Goal: Task Accomplishment & Management: Use online tool/utility

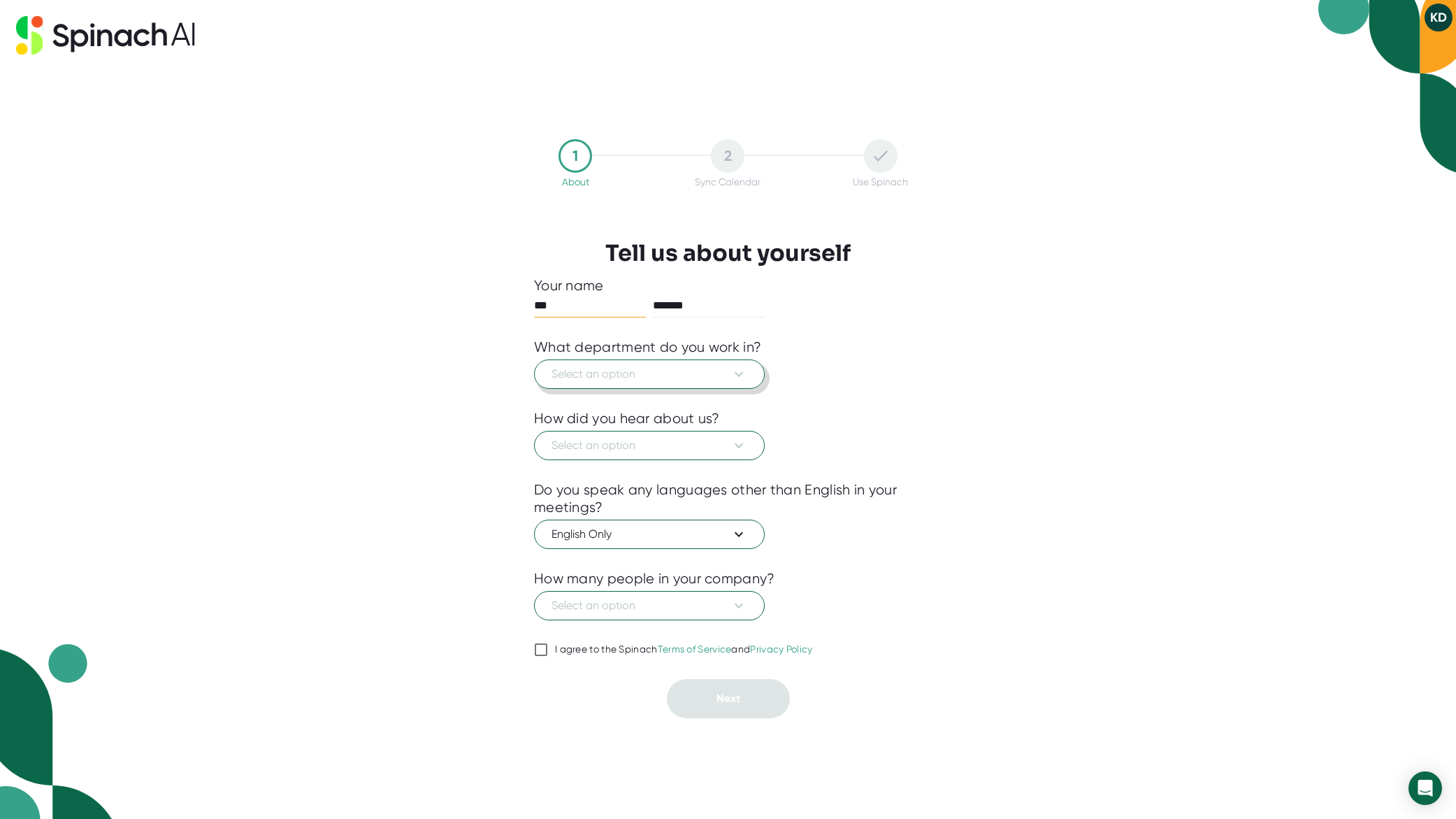
click at [701, 384] on button "Select an option" at bounding box center [649, 373] width 231 height 29
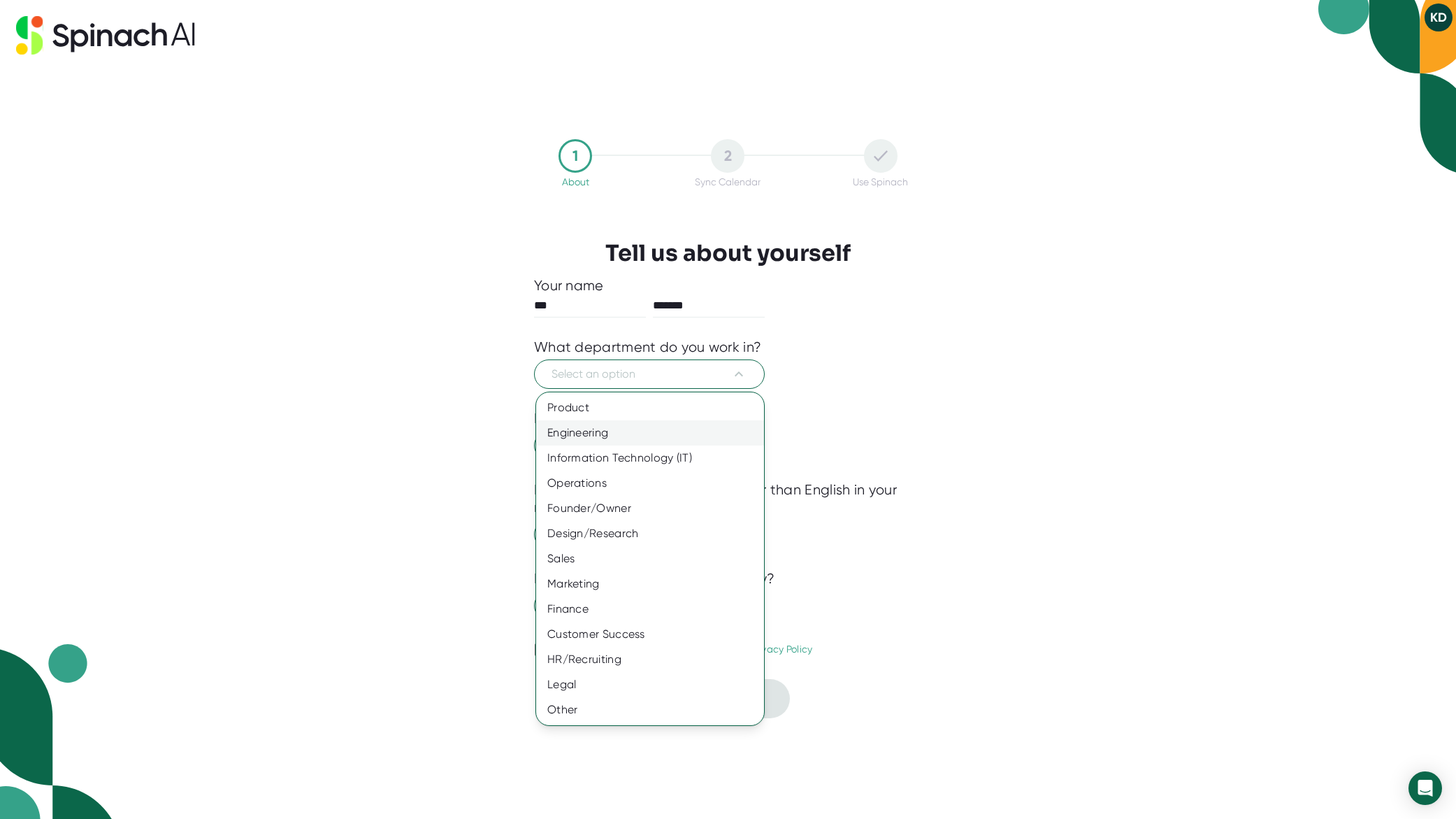
click at [617, 432] on div "Engineering" at bounding box center [650, 433] width 228 height 25
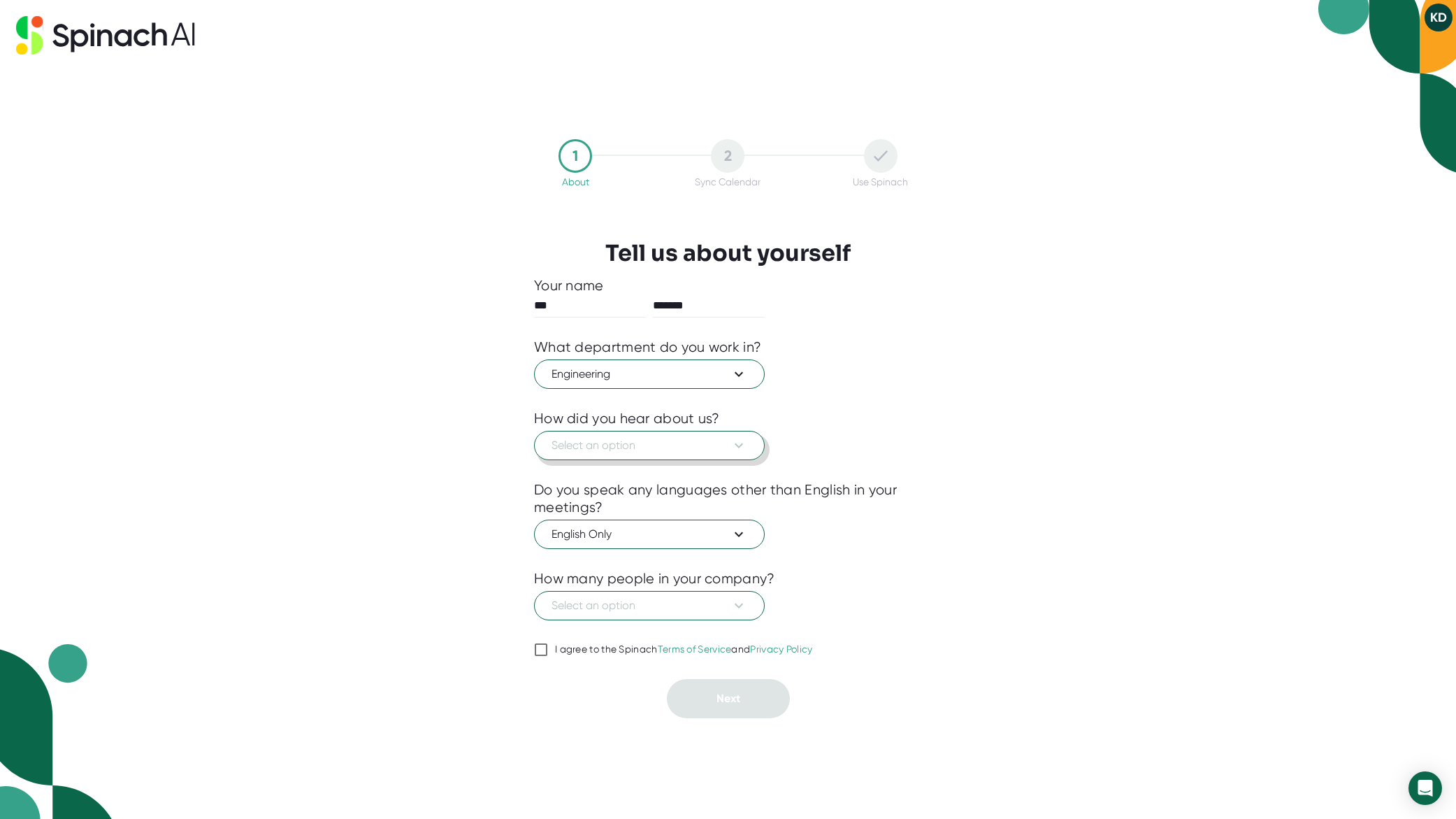
click at [663, 435] on button "Select an option" at bounding box center [649, 445] width 231 height 29
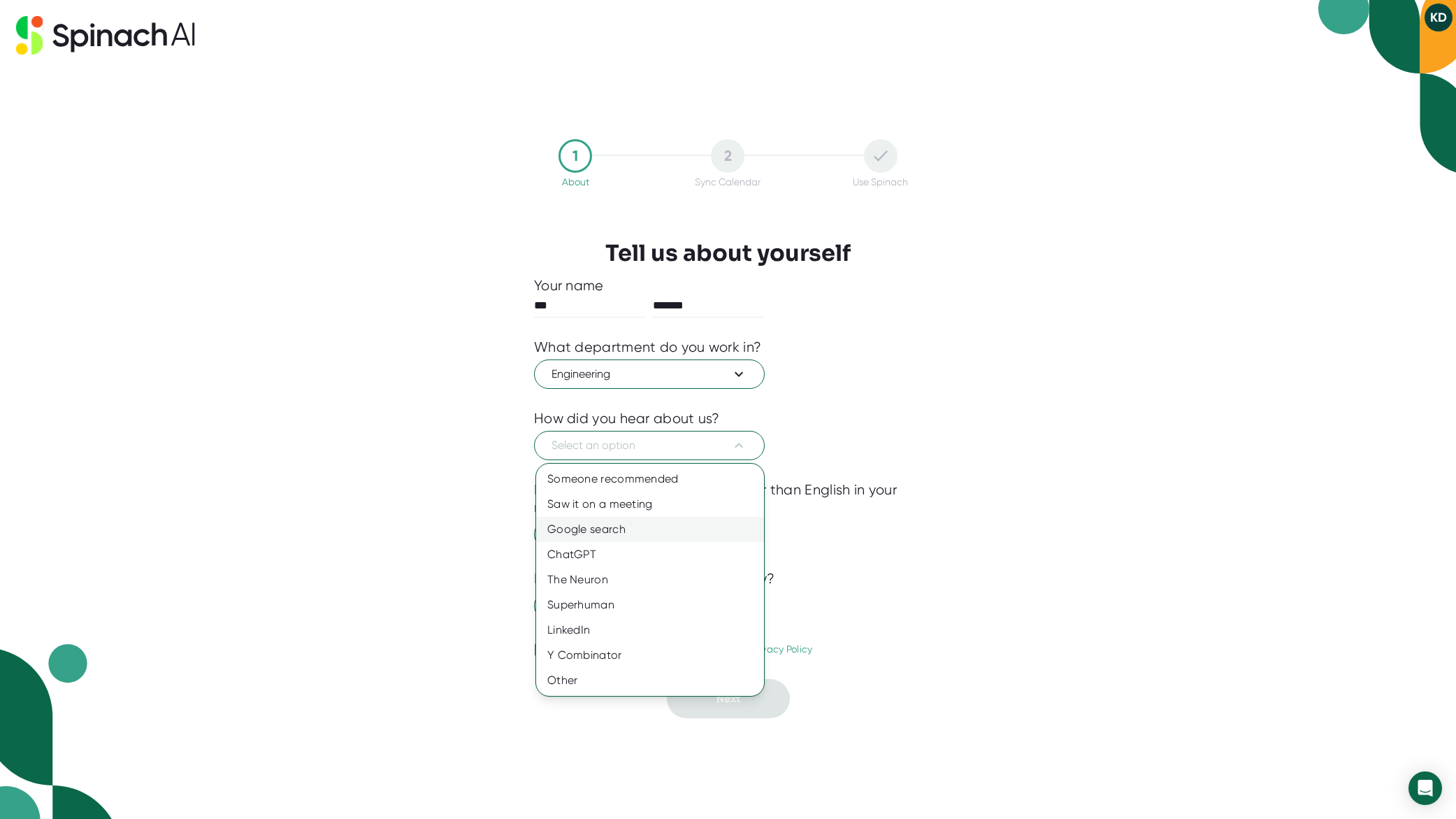
click at [627, 532] on div "Google search" at bounding box center [650, 529] width 228 height 25
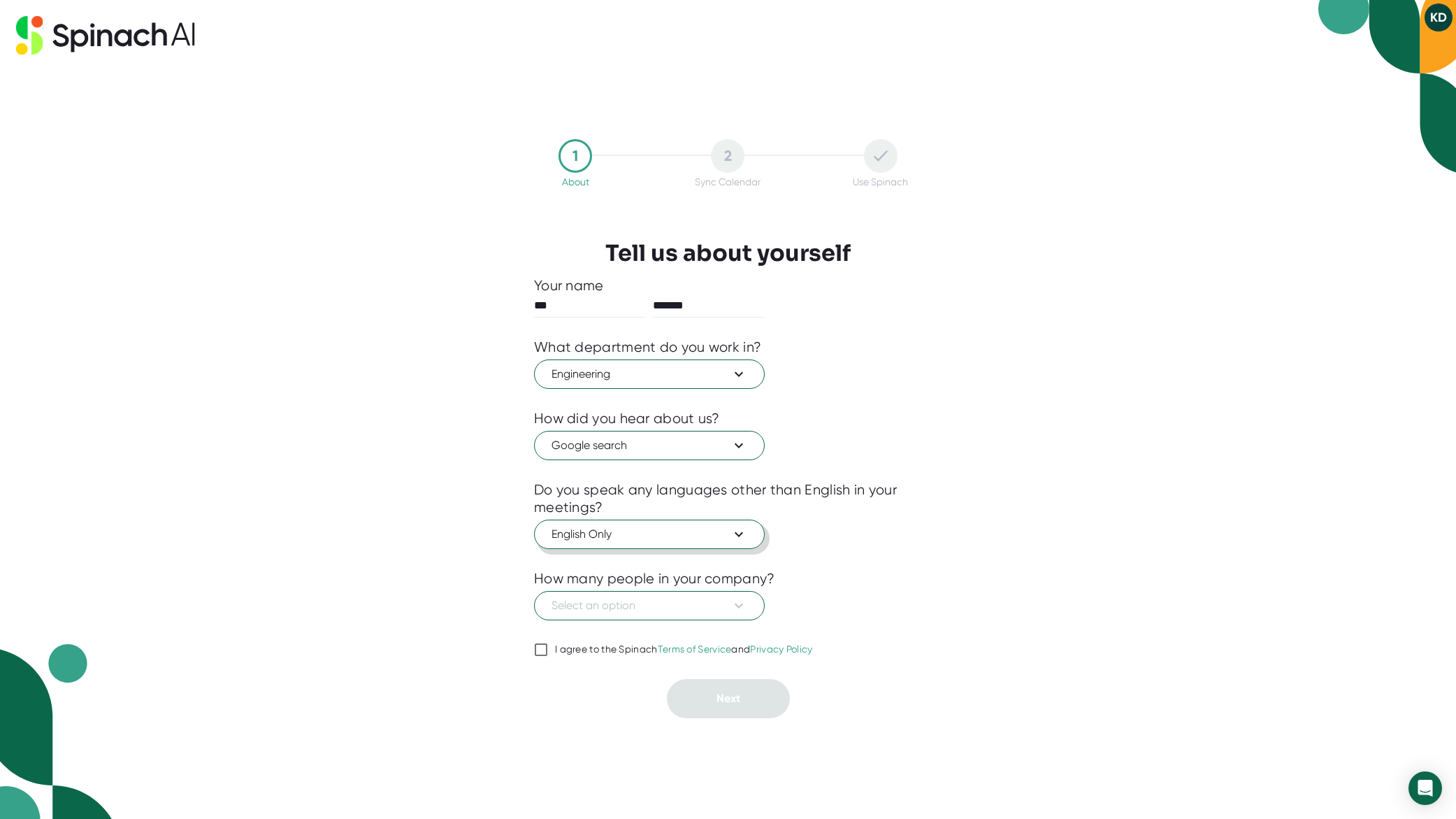
click at [613, 536] on span "English Only" at bounding box center [649, 534] width 196 height 17
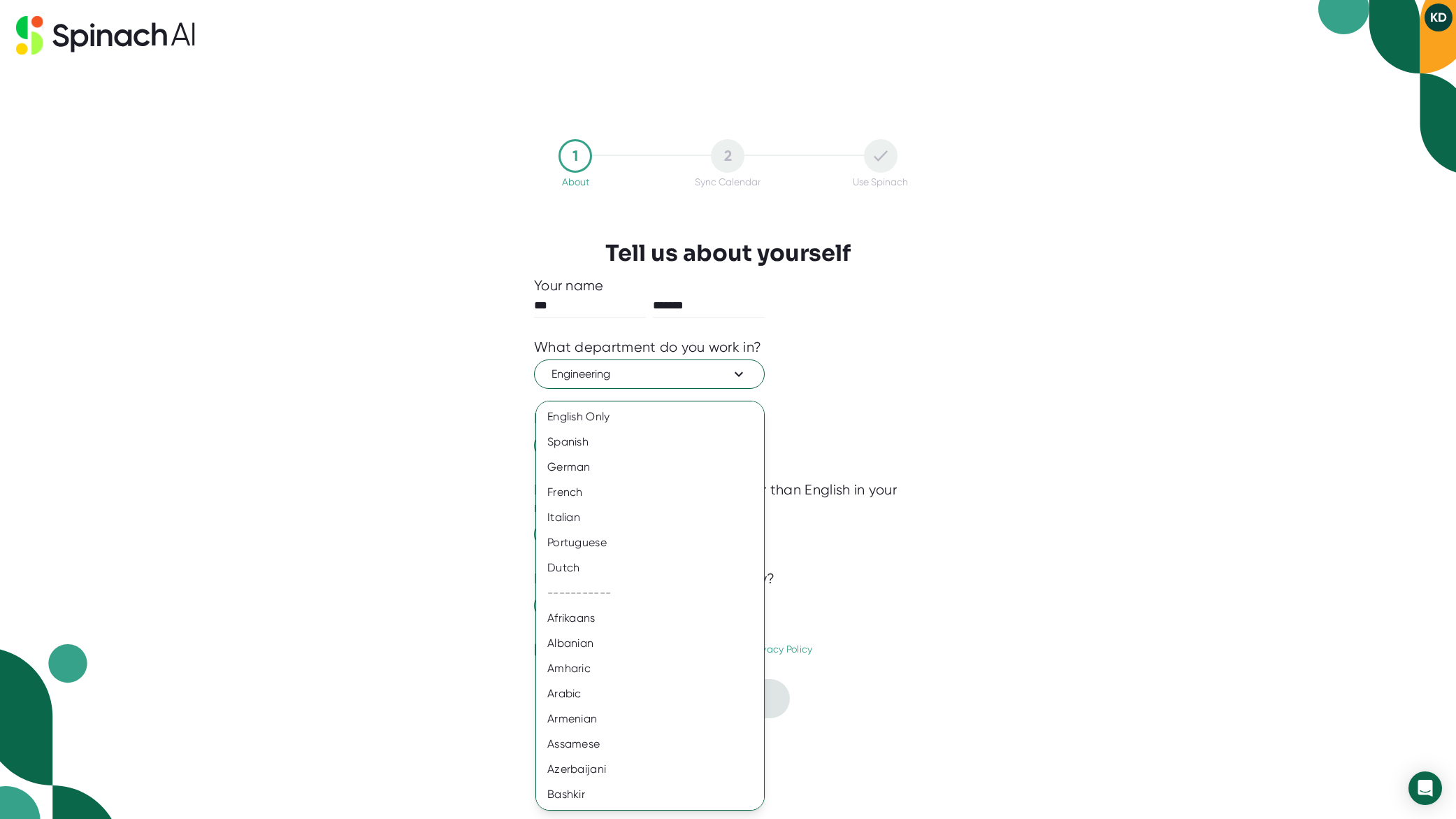
click at [941, 600] on div at bounding box center [728, 410] width 1456 height 819
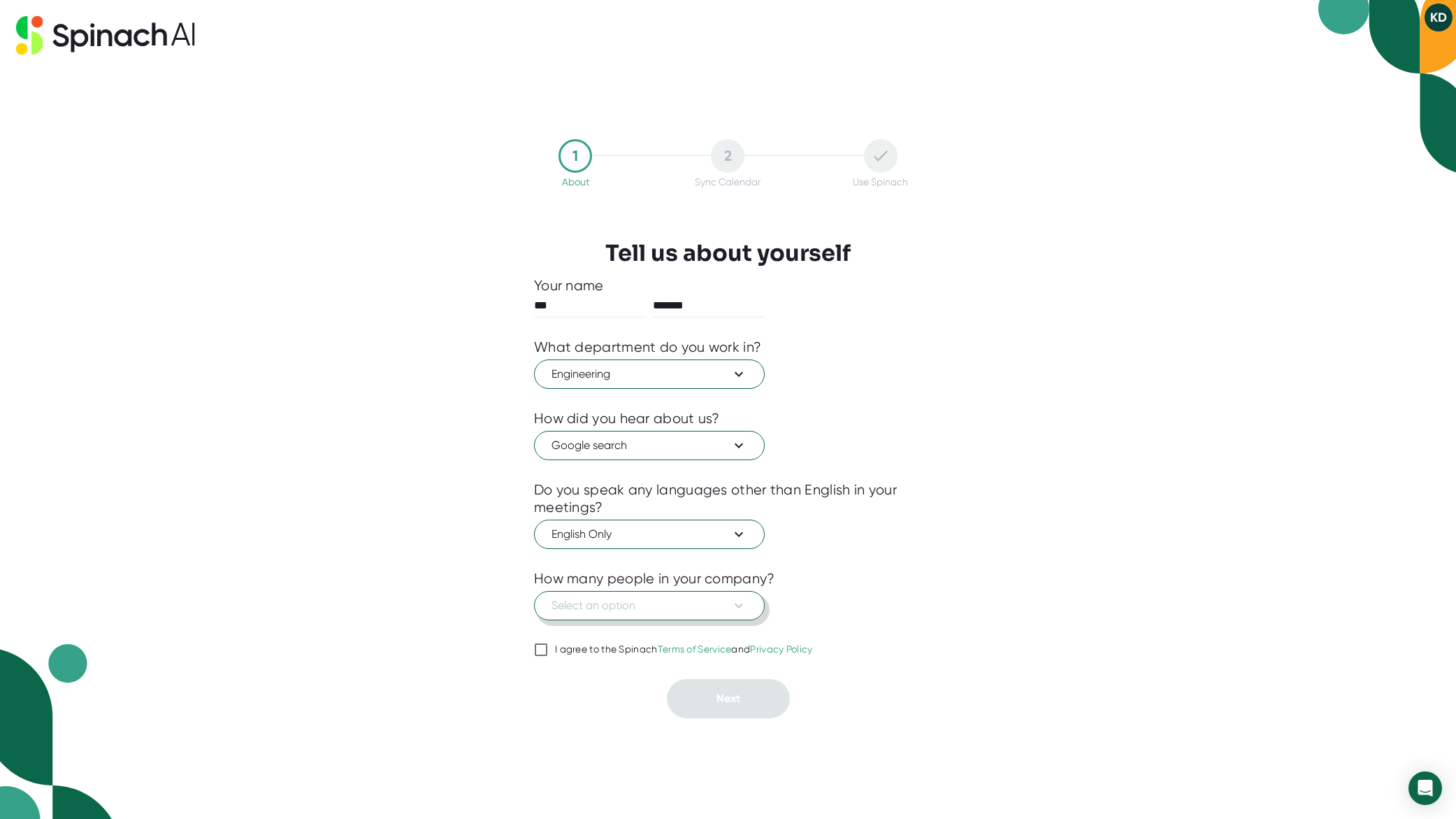
click at [665, 612] on span "Select an option" at bounding box center [649, 605] width 196 height 17
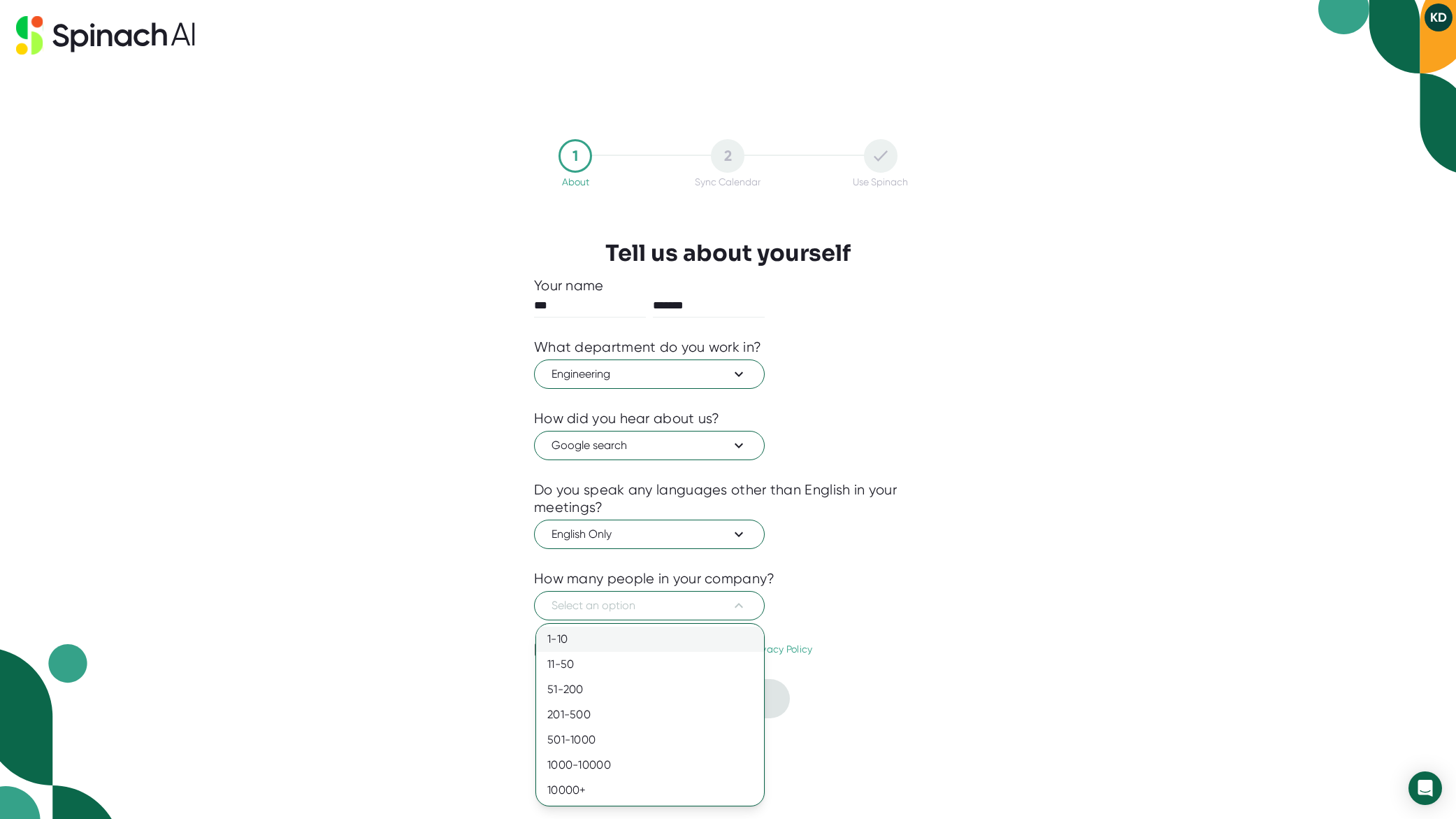
click at [622, 643] on div "1-10" at bounding box center [650, 639] width 228 height 25
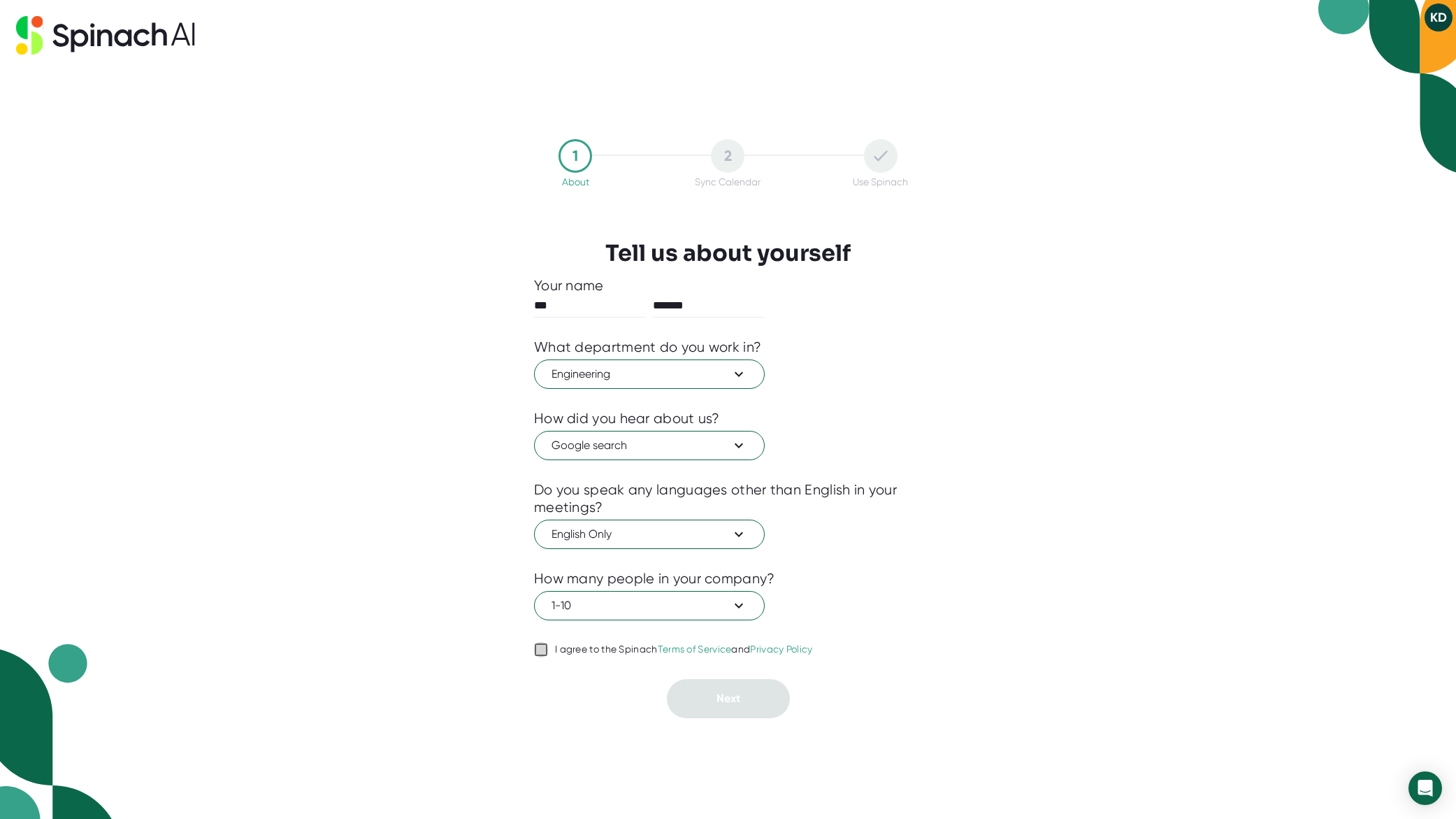
click at [538, 652] on input "I agree to the Spinach Terms of Service and Privacy Policy" at bounding box center [541, 649] width 14 height 17
checkbox input "true"
click at [719, 705] on span "Next" at bounding box center [728, 698] width 24 height 13
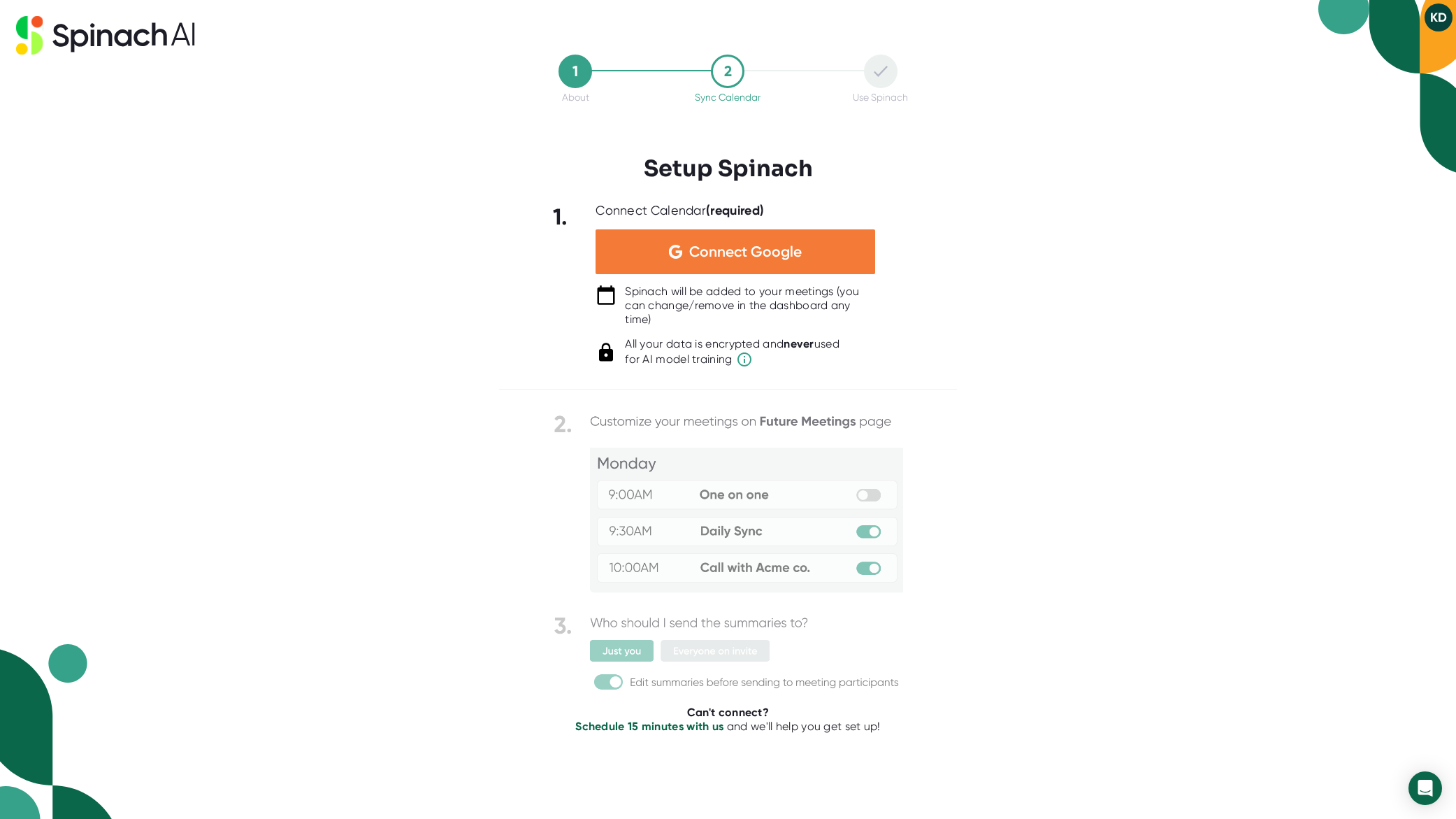
click at [639, 265] on div "Connect Google" at bounding box center [735, 251] width 280 height 45
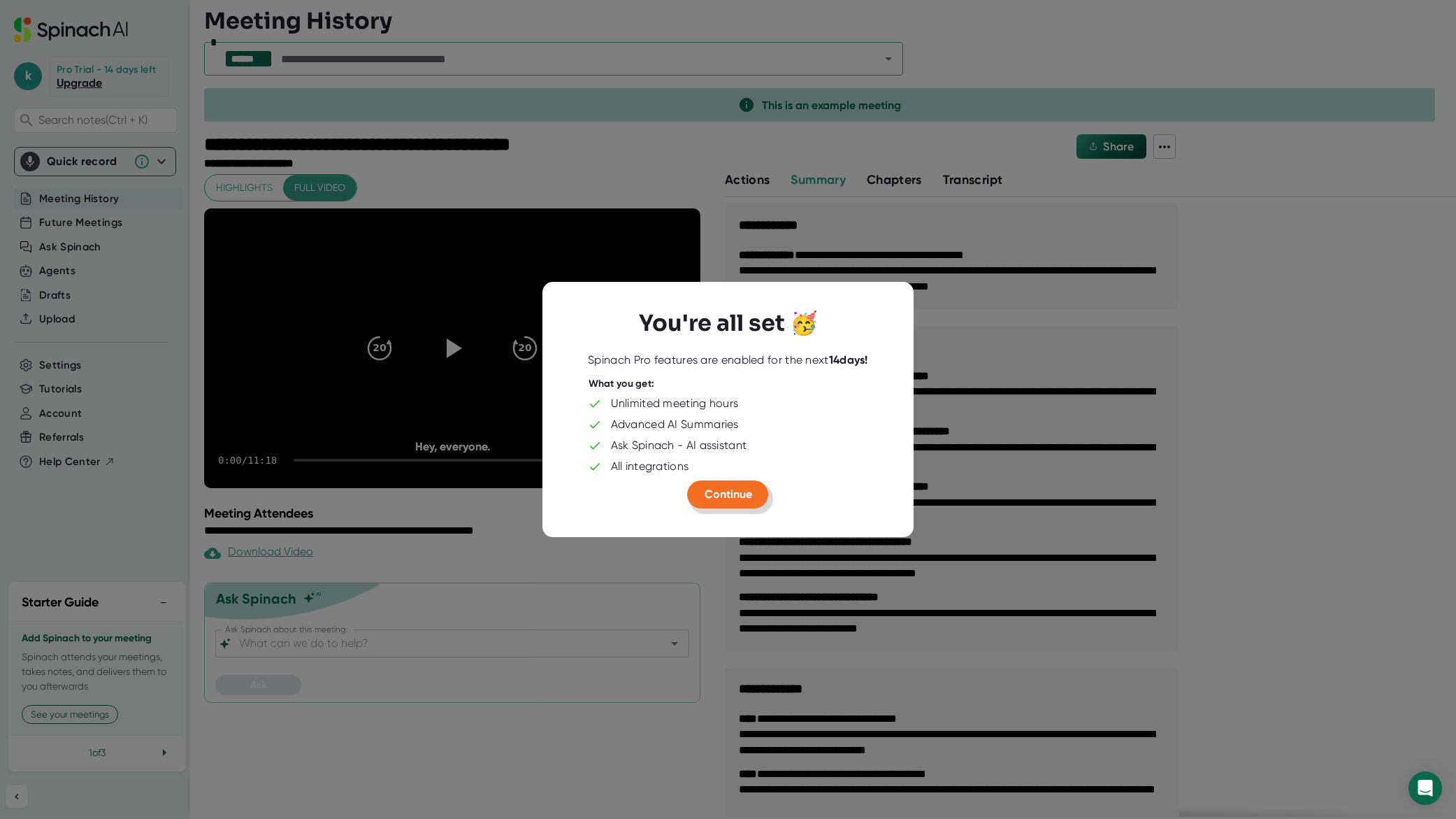
click at [719, 493] on span "Continue" at bounding box center [728, 494] width 47 height 13
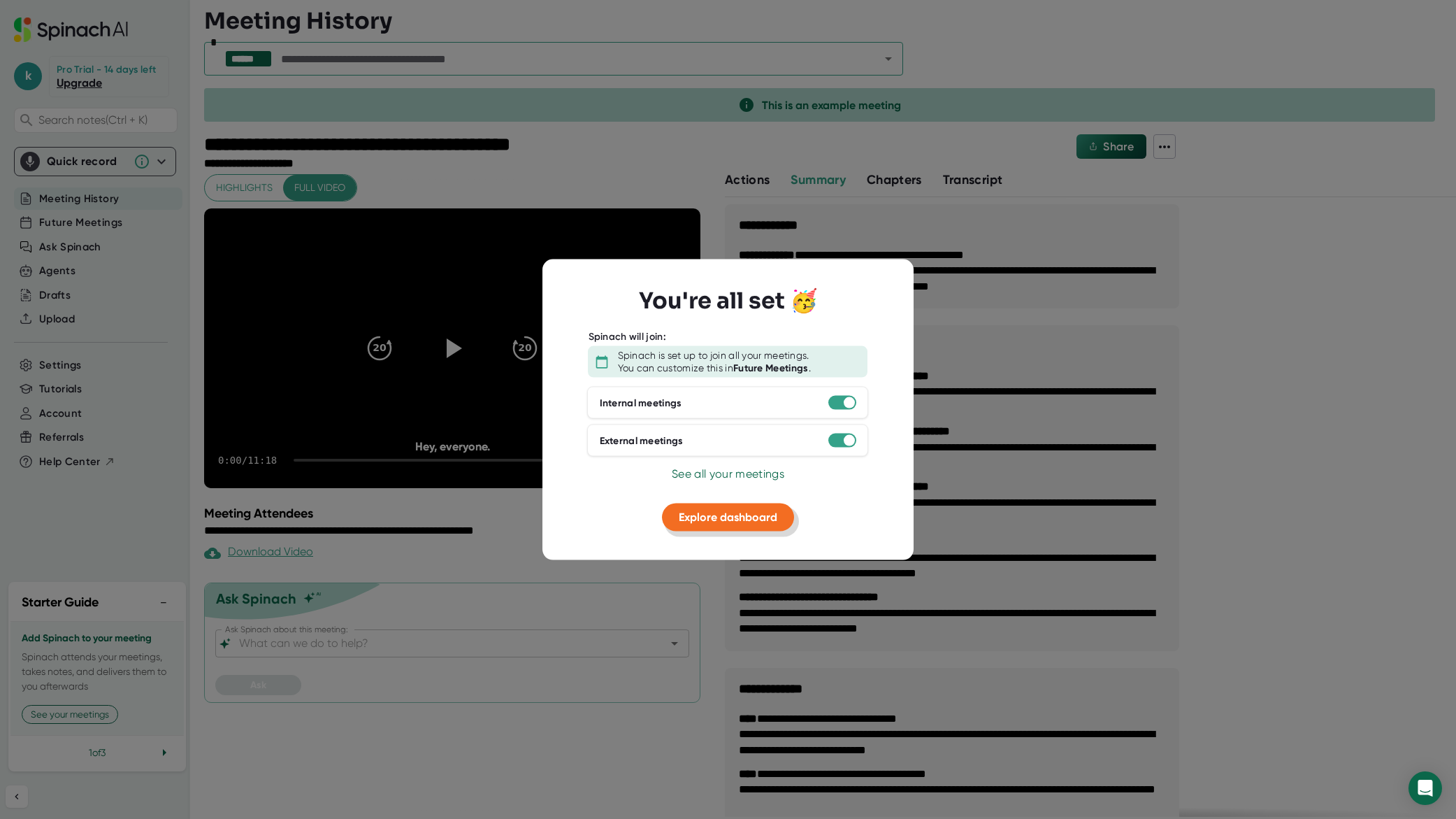
click at [724, 516] on span "Explore dashboard" at bounding box center [728, 517] width 98 height 13
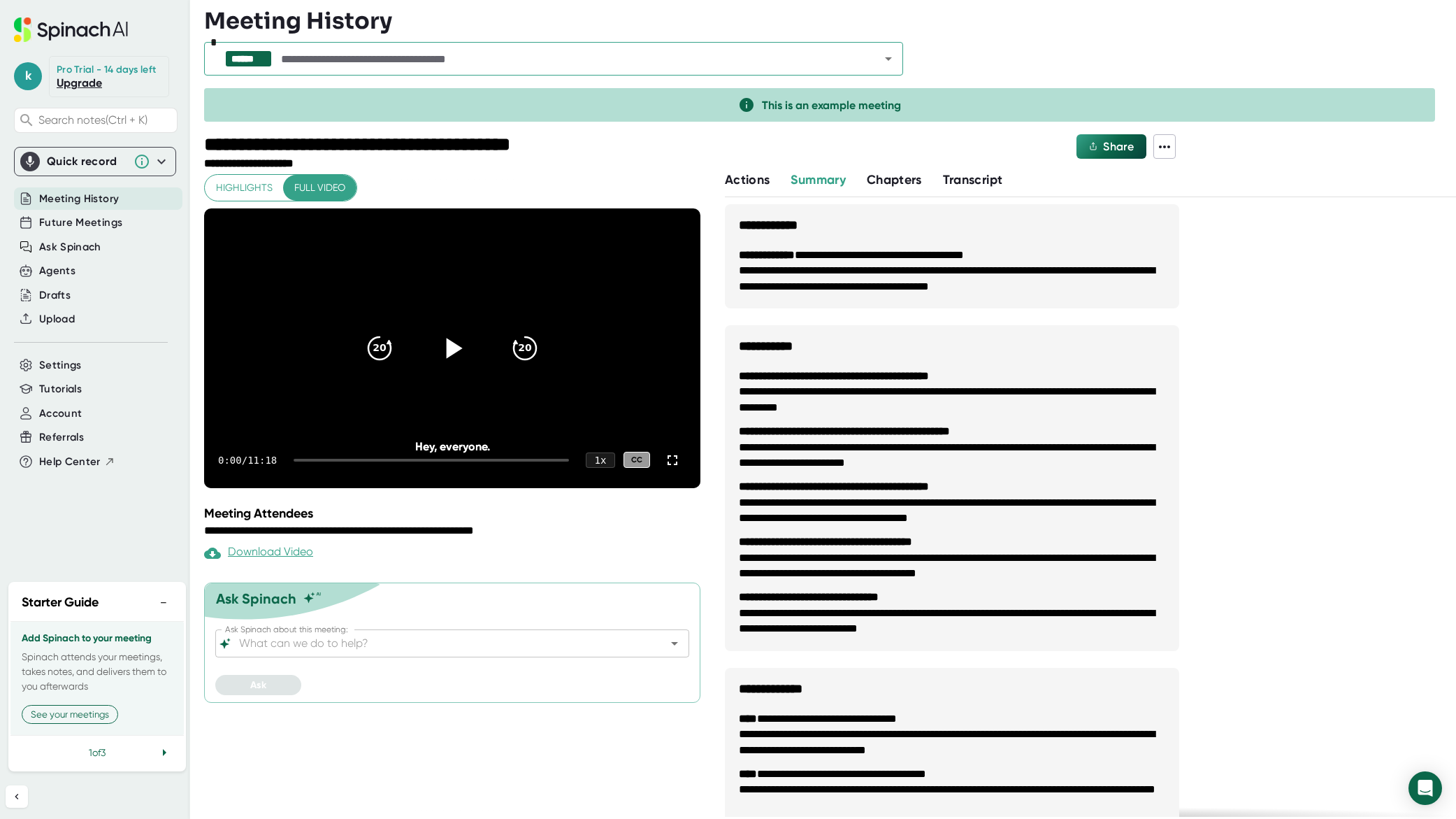
click at [447, 351] on icon at bounding box center [454, 348] width 16 height 20
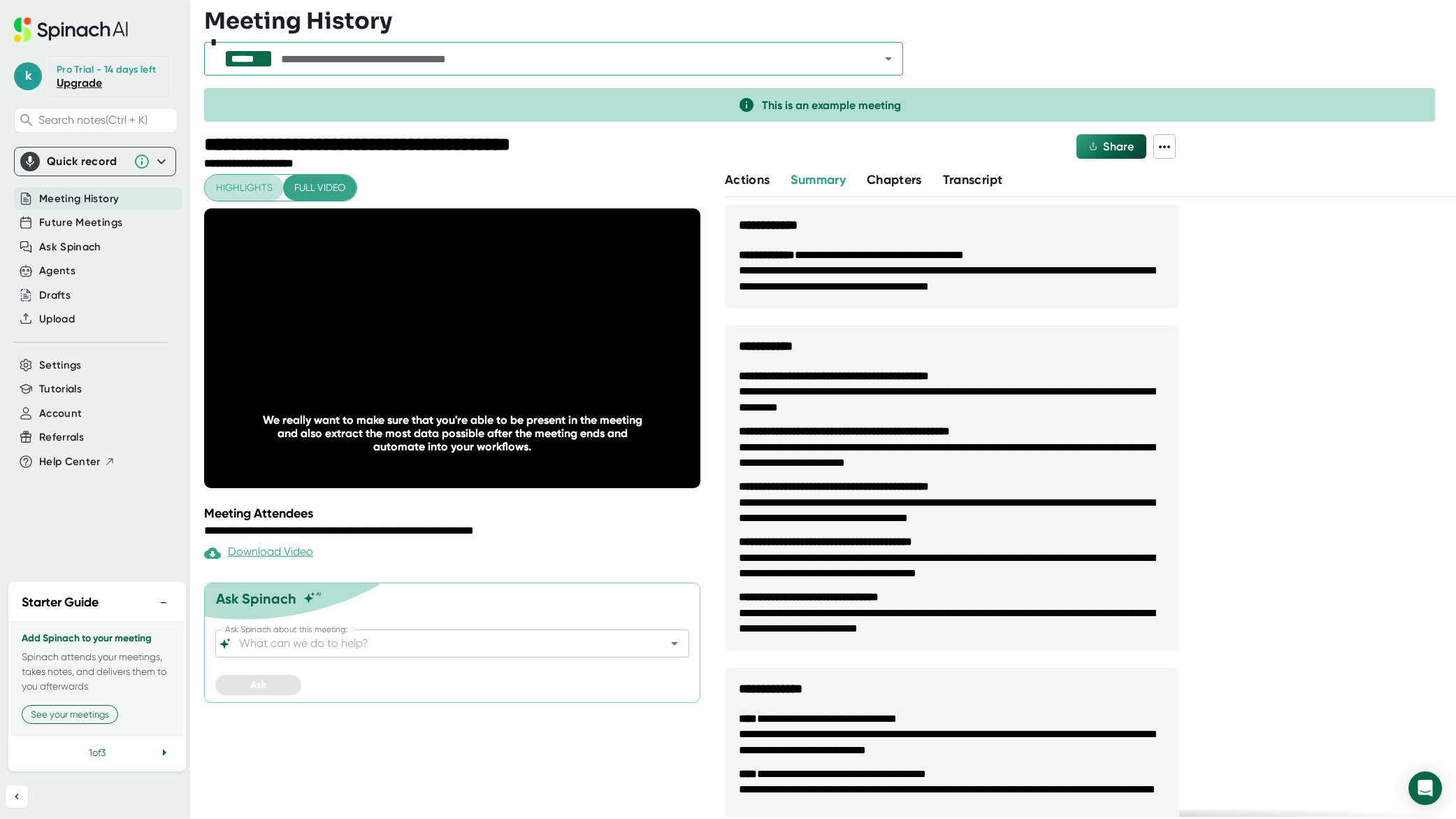
click at [249, 187] on span "Highlights" at bounding box center [244, 187] width 57 height 17
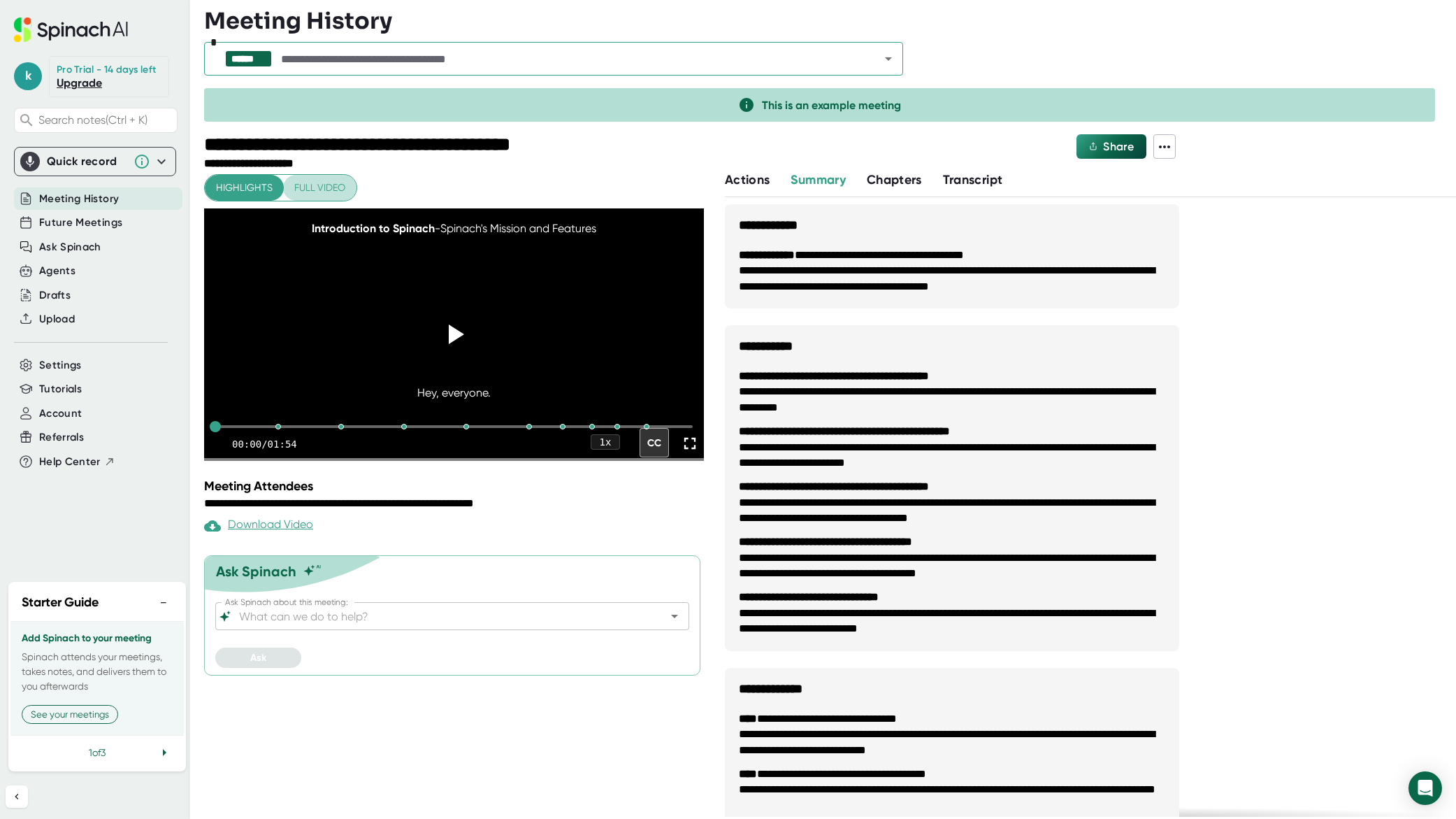
click at [321, 183] on span "Full video" at bounding box center [320, 187] width 51 height 17
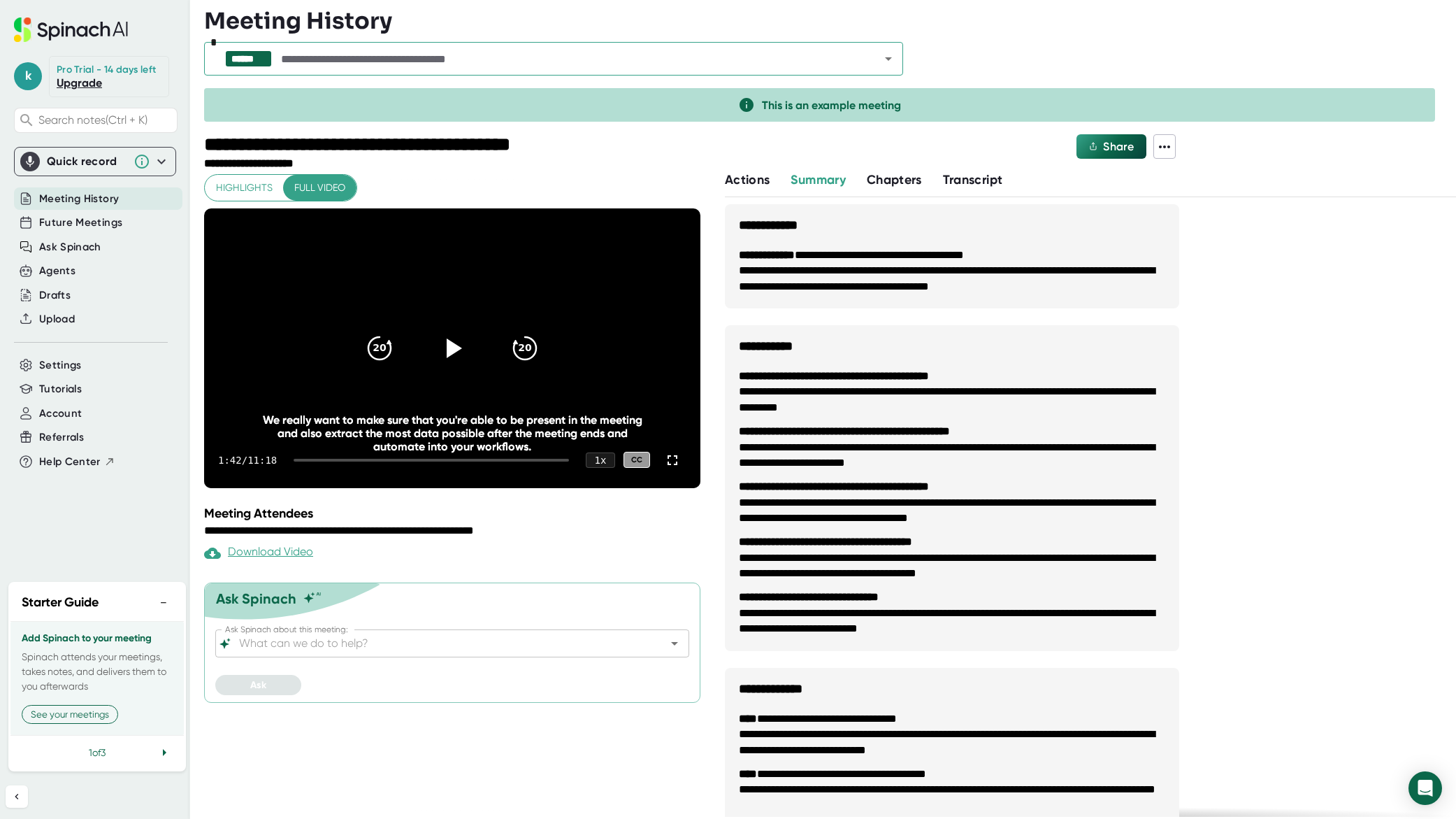
click at [351, 456] on div "1:42 / 11:18 1 x CC" at bounding box center [452, 460] width 496 height 56
click at [352, 460] on div at bounding box center [432, 460] width 276 height 3
click at [372, 459] on div at bounding box center [432, 460] width 276 height 3
click at [84, 196] on span "Meeting History" at bounding box center [79, 198] width 80 height 16
click at [76, 217] on span "Future Meetings" at bounding box center [81, 223] width 83 height 16
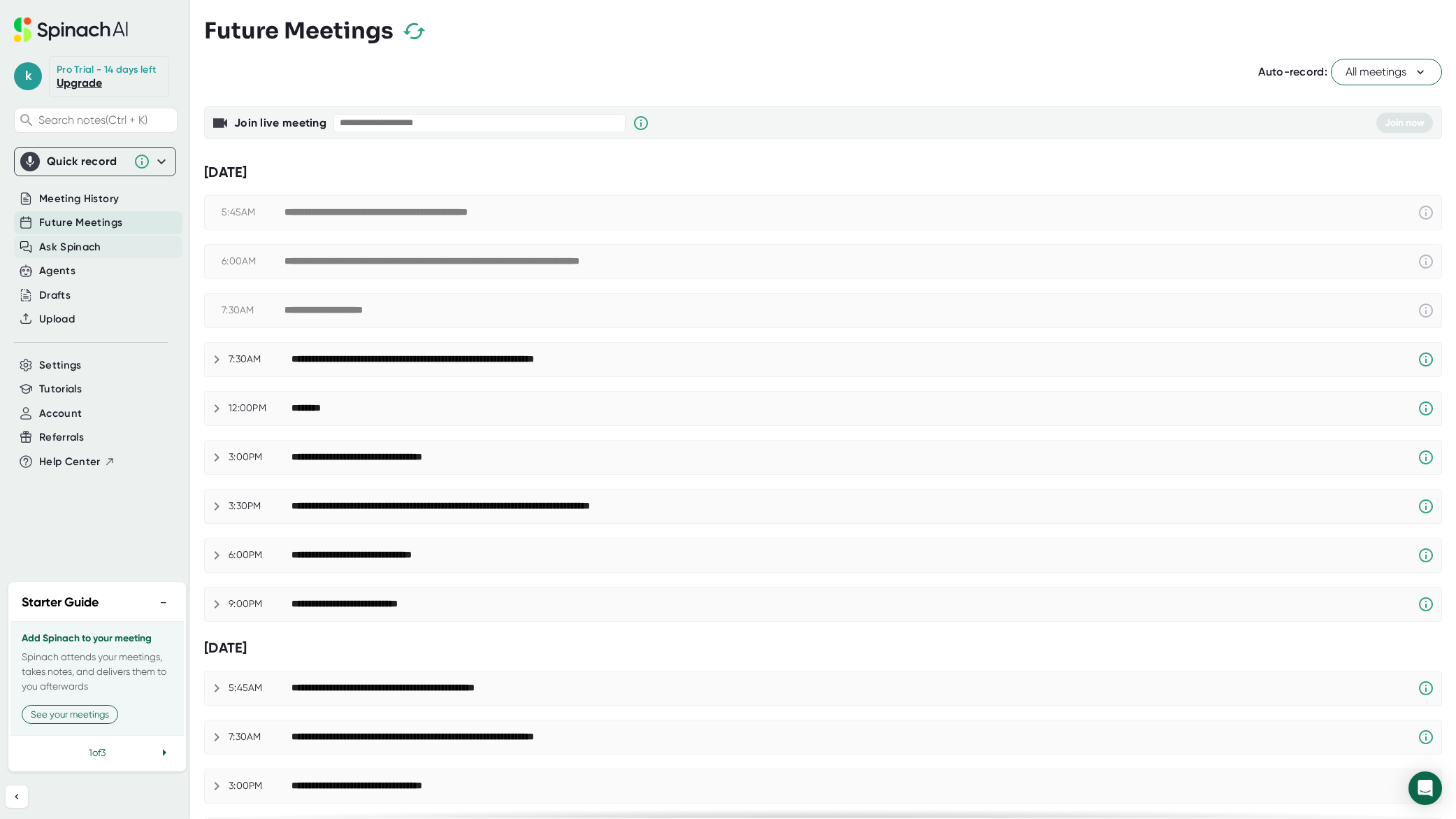
click at [86, 249] on span "Ask Spinach" at bounding box center [70, 247] width 62 height 16
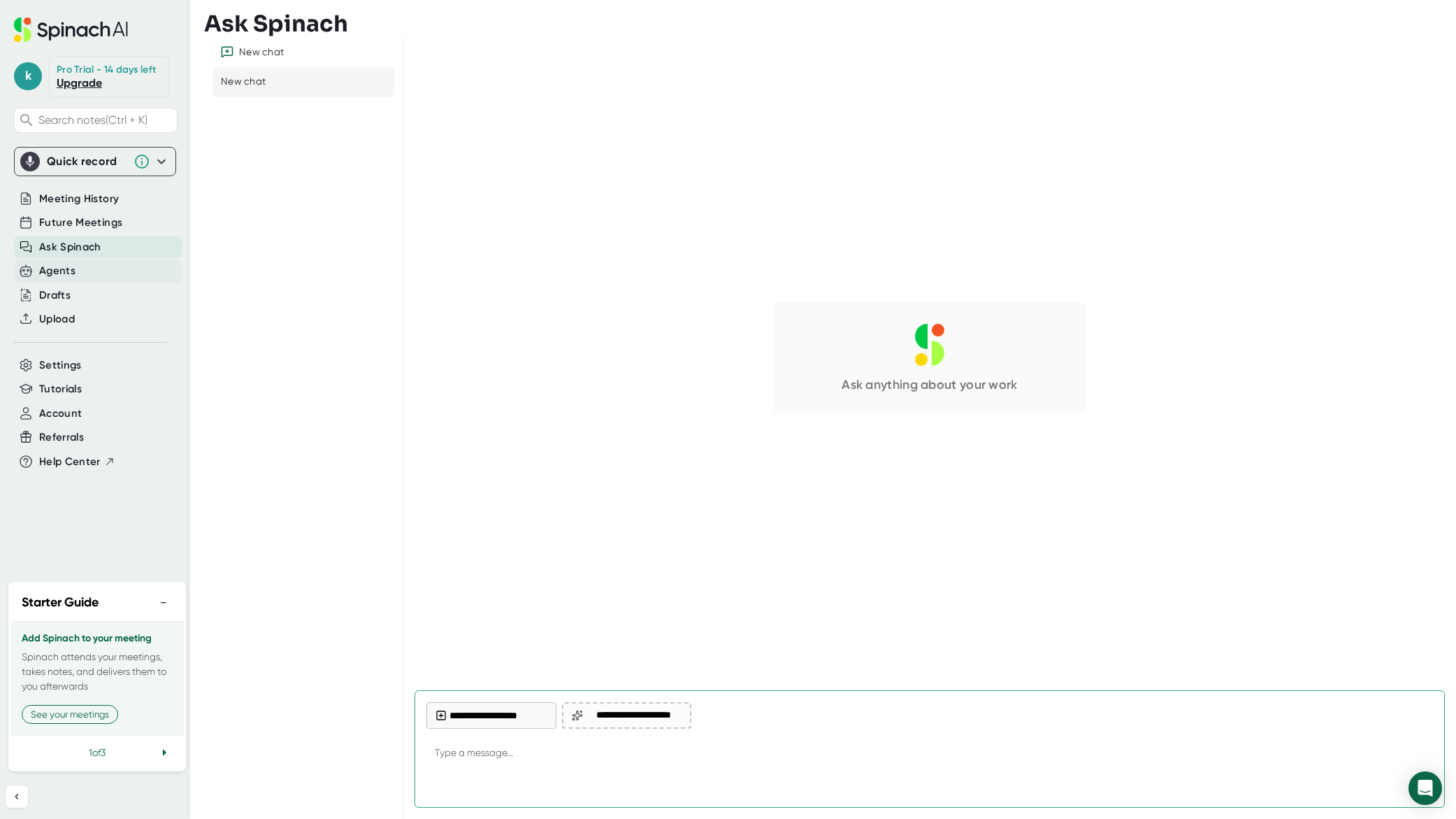
type textarea "x"
click at [71, 270] on div "Agents" at bounding box center [57, 271] width 36 height 16
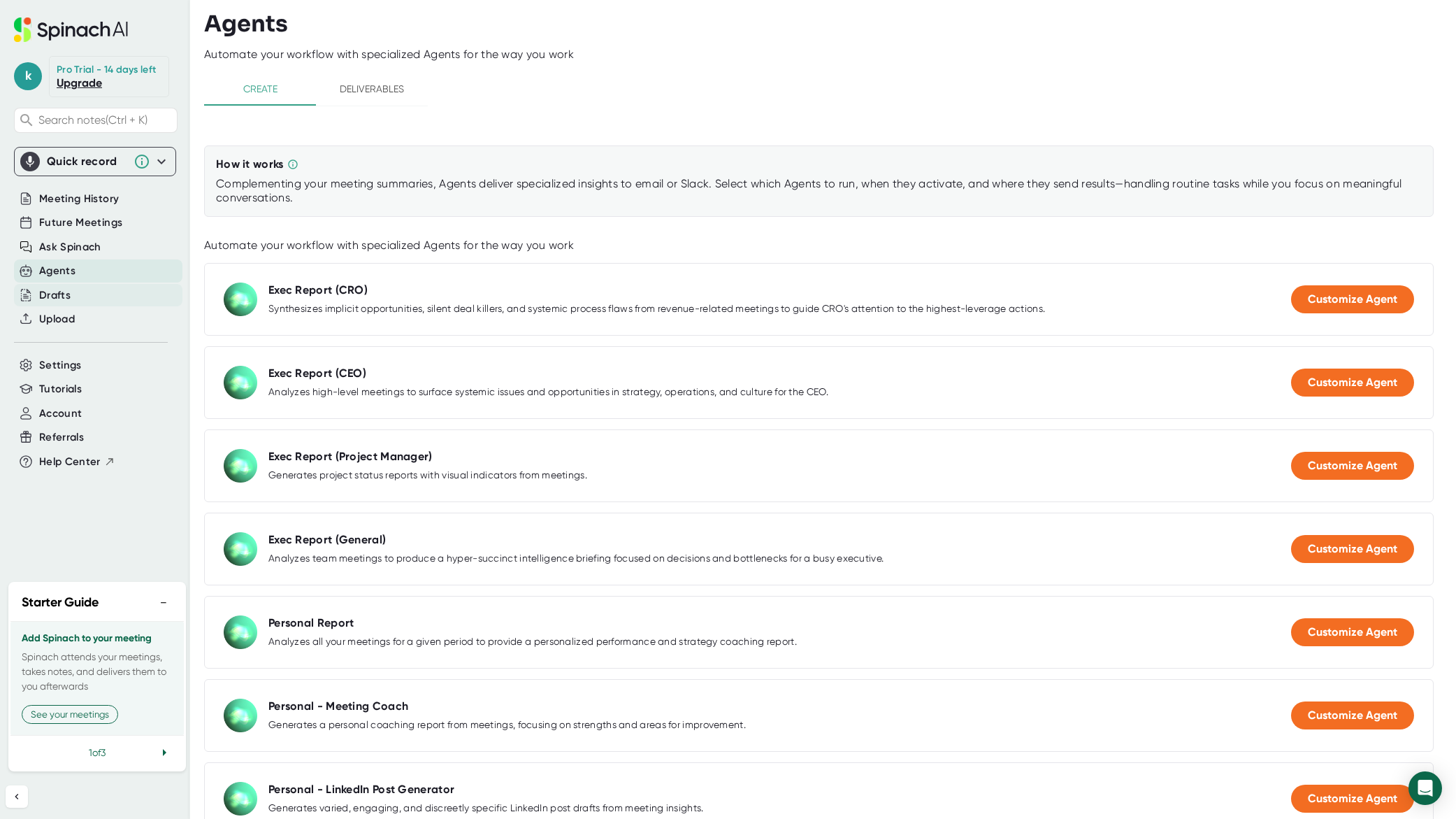
click at [61, 295] on div "Drafts" at bounding box center [55, 295] width 31 height 16
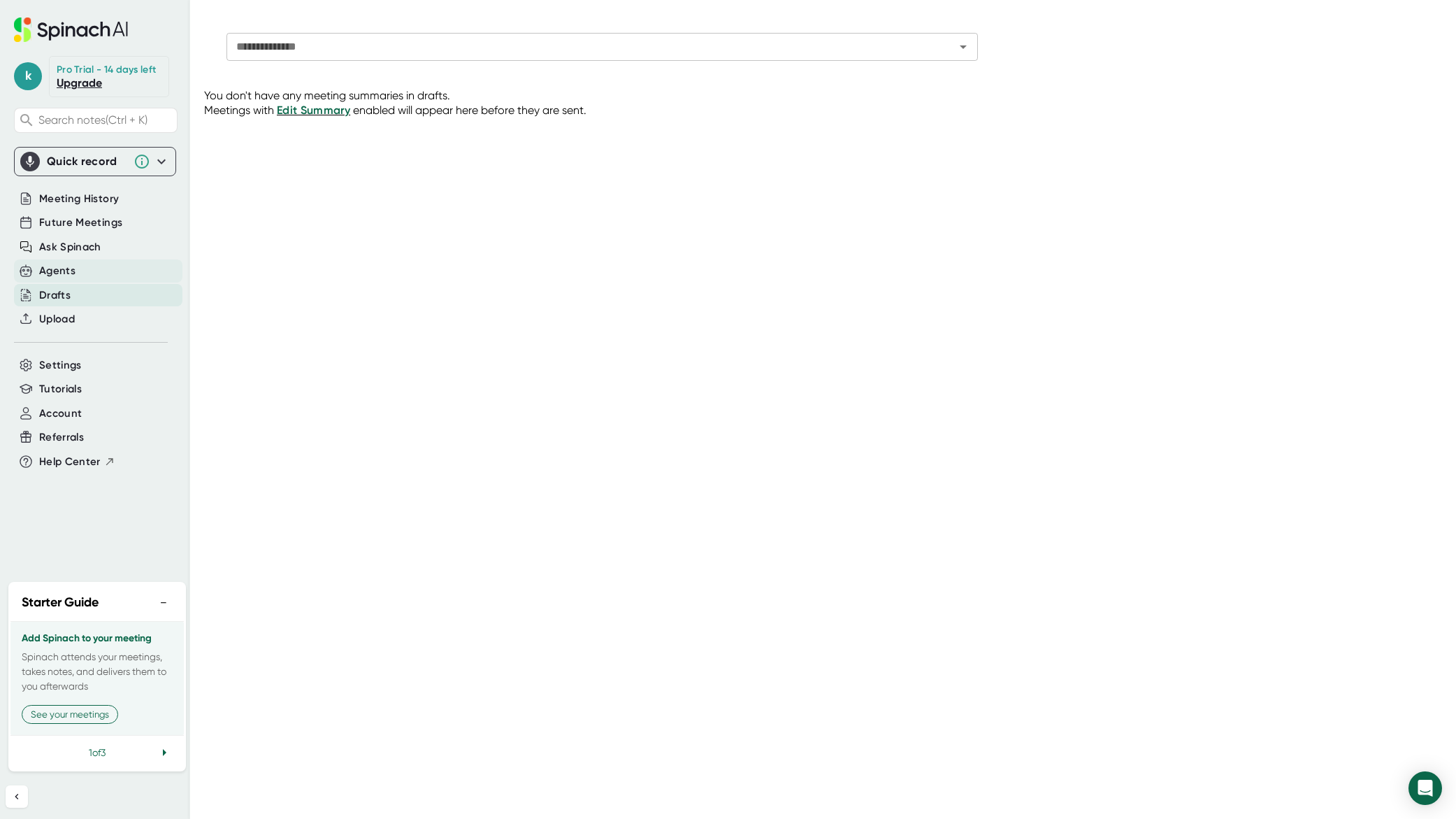
click at [54, 270] on div "Agents" at bounding box center [57, 271] width 36 height 16
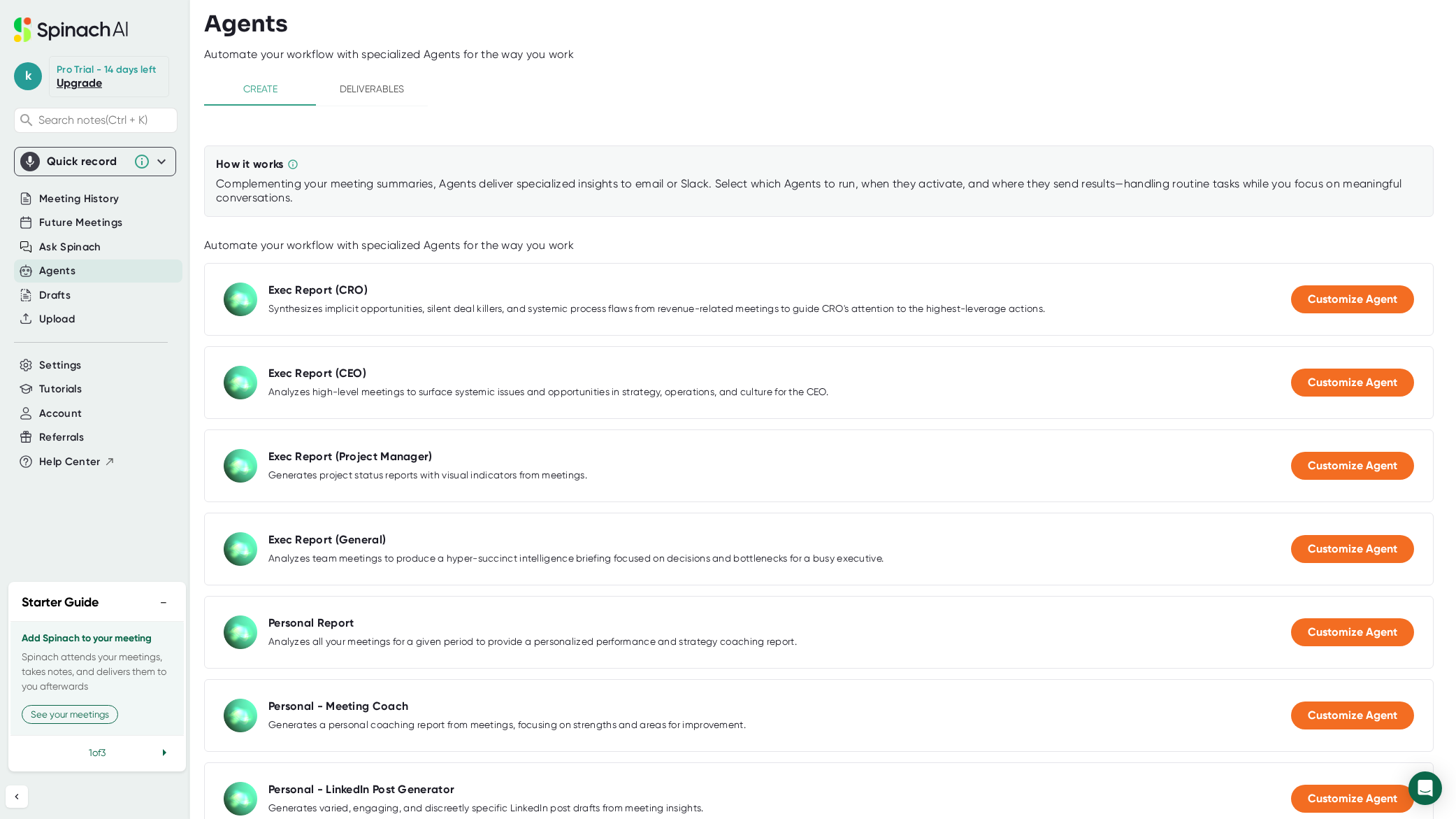
click at [916, 89] on div "Create Deliverables" at bounding box center [830, 97] width 1252 height 51
